Goal: Find contact information: Find contact information

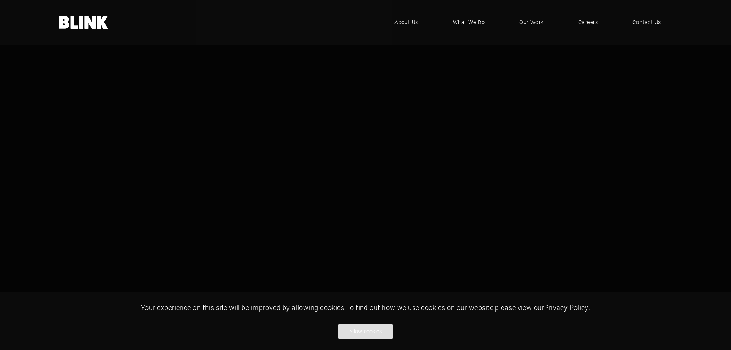
click at [367, 330] on button "Allow cookies" at bounding box center [365, 331] width 55 height 15
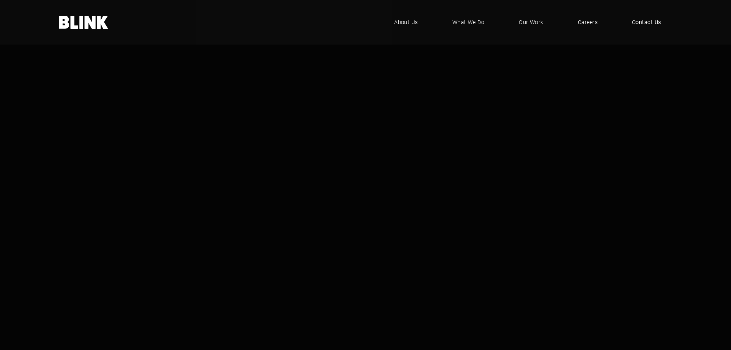
click at [643, 22] on span "Contact Us" at bounding box center [646, 22] width 29 height 8
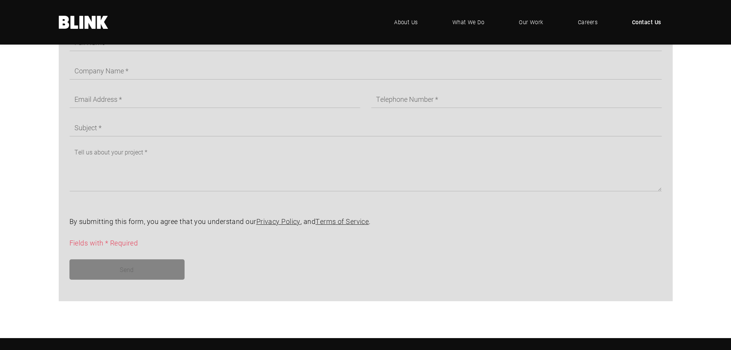
scroll to position [461, 0]
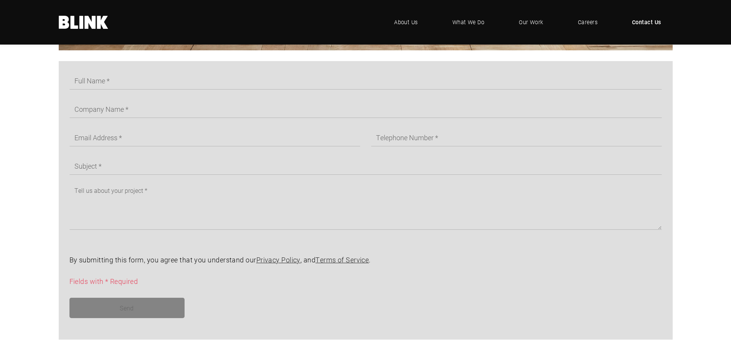
click at [685, 138] on div "By submitting this form, you agree that you understand our Privacy Policy , and…" at bounding box center [366, 200] width 664 height 278
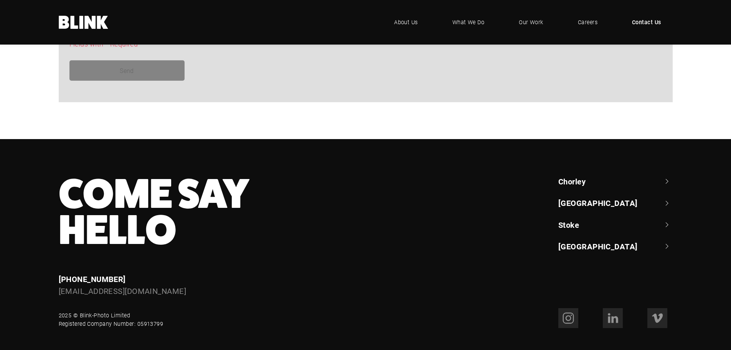
scroll to position [713, 0]
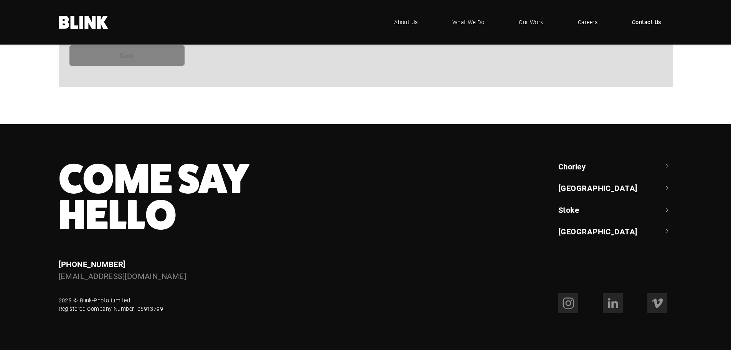
click at [601, 189] on link "[GEOGRAPHIC_DATA]" at bounding box center [616, 187] width 114 height 11
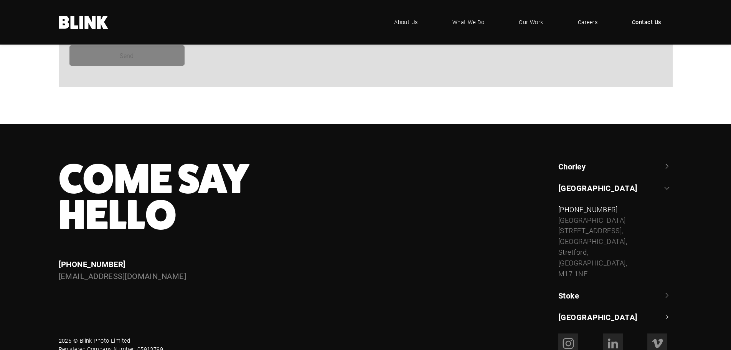
drag, startPoint x: 591, startPoint y: 263, endPoint x: 553, endPoint y: 223, distance: 55.4
click at [553, 223] on div "[GEOGRAPHIC_DATA] +44 (0) 1257 264 [STREET_ADDRESS] [PHONE_NUMBER] [STREET_ADDR…" at bounding box center [610, 242] width 125 height 162
copy div "[STREET_ADDRESS]"
